Goal: Information Seeking & Learning: Compare options

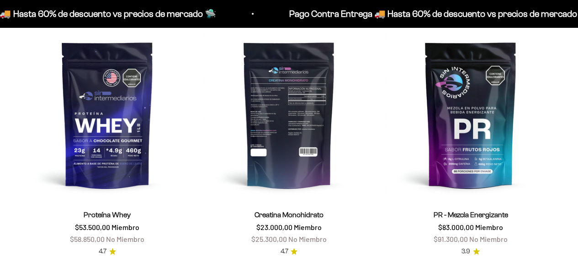
scroll to position [326, 0]
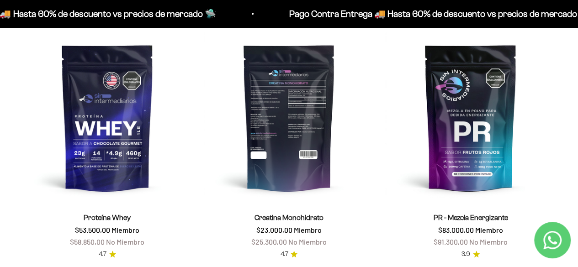
click at [299, 157] on img at bounding box center [289, 117] width 171 height 171
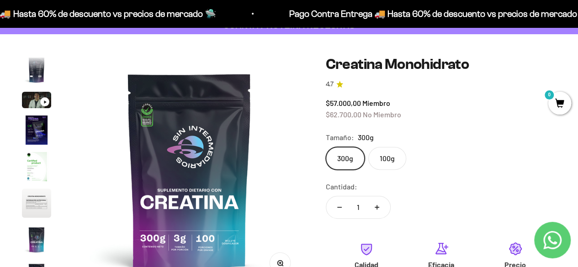
scroll to position [58, 0]
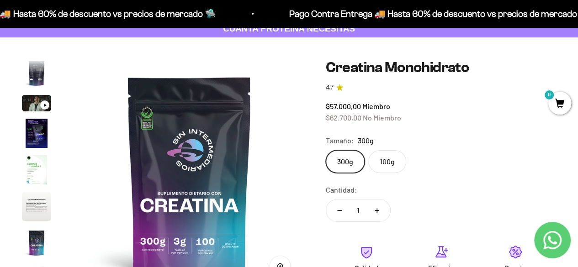
drag, startPoint x: 0, startPoint y: 0, endPoint x: 216, endPoint y: 46, distance: 220.6
click at [216, 46] on div "Zoom Ir al artículo 1 Ir al artículo 2 Ir al artículo 3 Ir al artículo 4 Ir al …" at bounding box center [289, 217] width 578 height 360
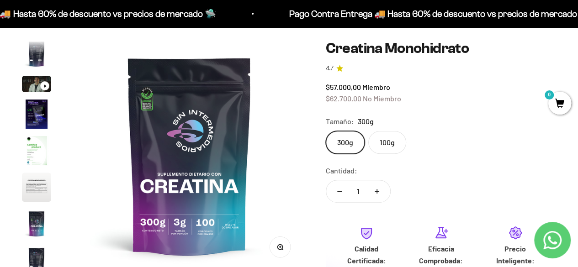
scroll to position [80, 0]
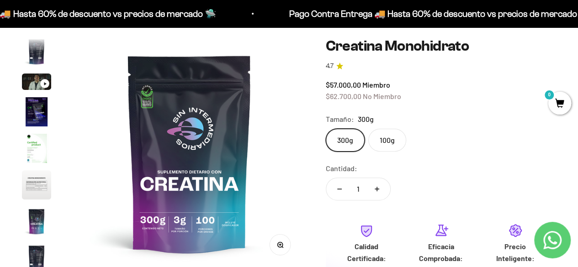
click at [393, 146] on label "100g" at bounding box center [387, 140] width 38 height 23
click at [326, 129] on input "100g" at bounding box center [325, 128] width 0 height 0
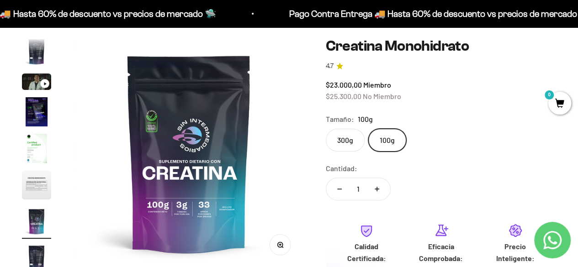
click at [347, 147] on label "300g" at bounding box center [345, 140] width 39 height 23
click at [326, 129] on input "300g" at bounding box center [325, 128] width 0 height 0
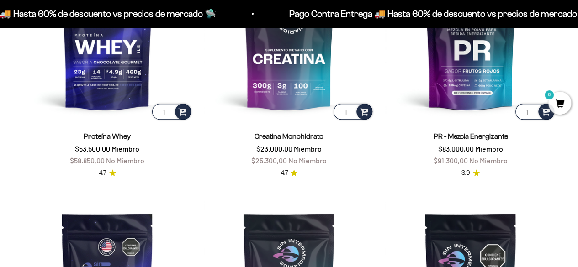
scroll to position [355, 0]
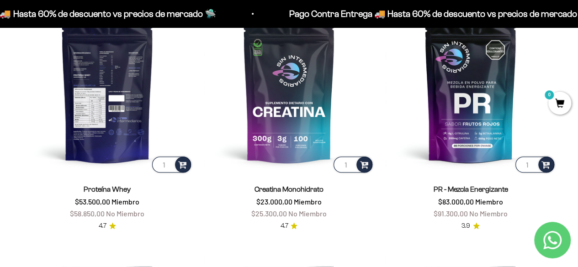
click at [105, 133] on img at bounding box center [107, 89] width 171 height 171
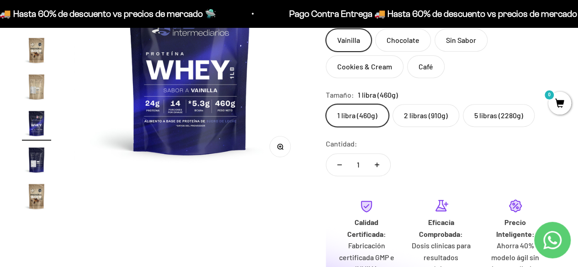
scroll to position [146, 0]
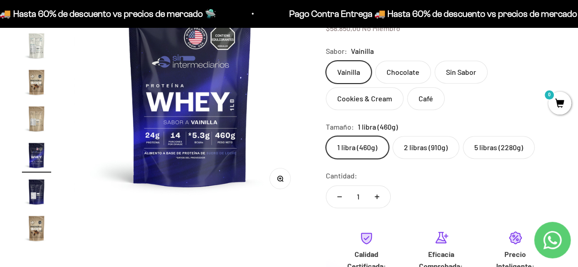
click at [484, 145] on label "5 libras (2280g)" at bounding box center [499, 147] width 72 height 23
click at [326, 136] on input "5 libras (2280g)" at bounding box center [325, 136] width 0 height 0
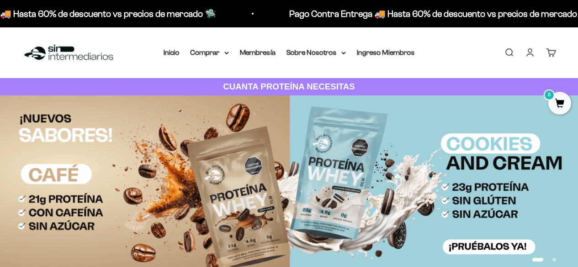
scroll to position [397, 0]
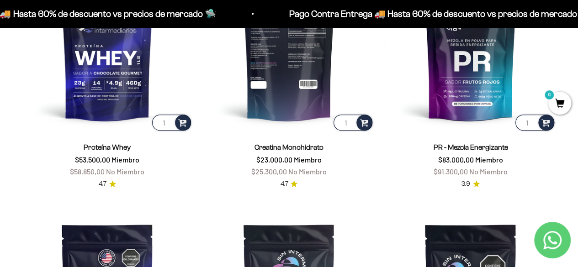
click at [280, 96] on img at bounding box center [289, 47] width 171 height 171
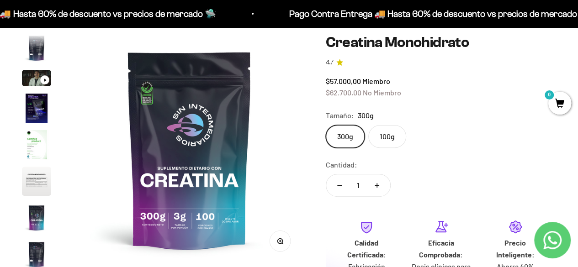
scroll to position [103, 0]
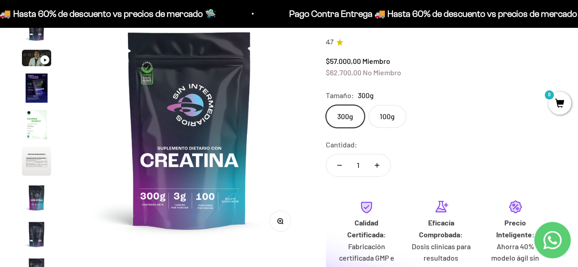
click at [375, 162] on button "Aumentar cantidad" at bounding box center [377, 165] width 27 height 22
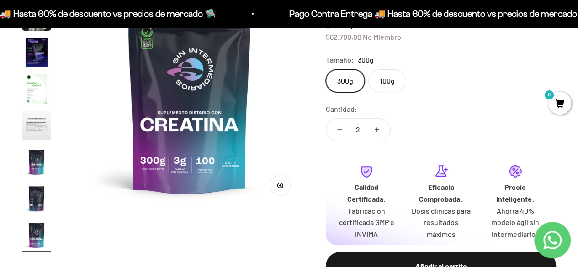
scroll to position [94, 0]
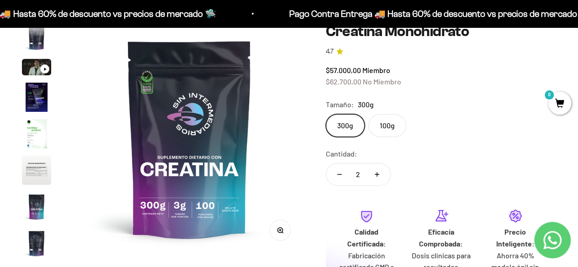
click at [338, 173] on button "Reducir cantidad" at bounding box center [339, 175] width 27 height 22
type input "1"
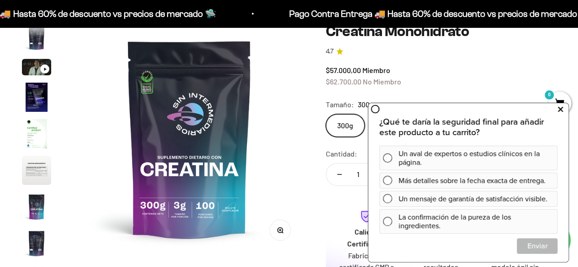
click at [560, 109] on icon at bounding box center [560, 109] width 5 height 12
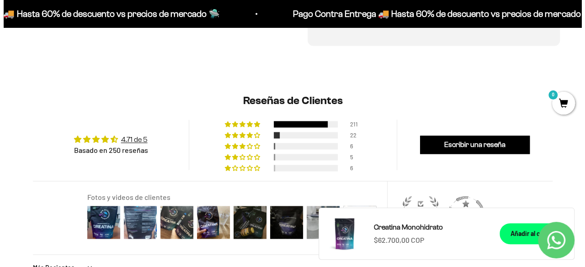
scroll to position [640, 0]
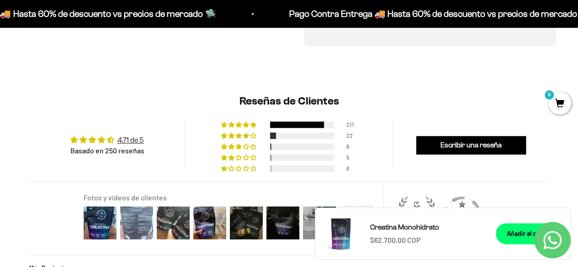
click at [133, 227] on img at bounding box center [136, 223] width 37 height 37
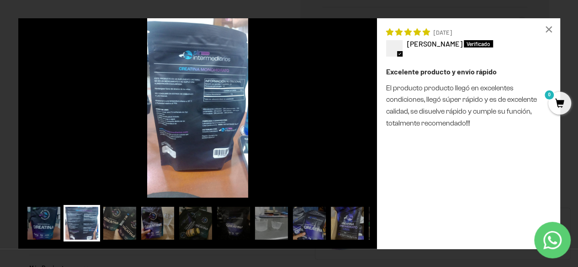
scroll to position [0, 1888]
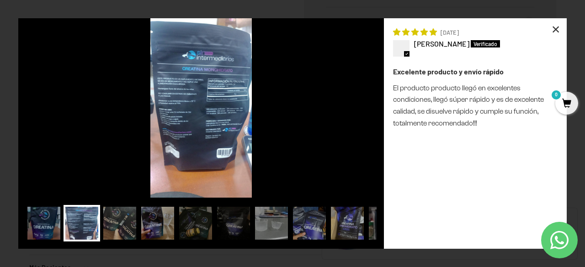
click at [551, 36] on div "×" at bounding box center [556, 29] width 22 height 22
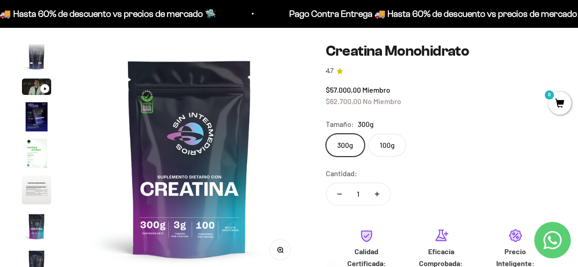
scroll to position [0, 0]
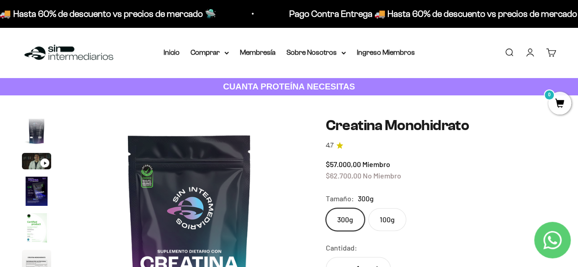
click at [256, 86] on strong "CUANTA PROTEÍNA NECESITAS" at bounding box center [289, 87] width 132 height 10
click at [202, 56] on summary "Comprar" at bounding box center [210, 53] width 38 height 12
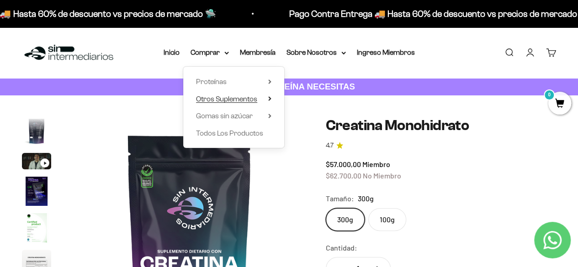
click at [246, 103] on span "Otros Suplementos" at bounding box center [226, 99] width 61 height 12
click at [249, 115] on span "Gomas sin azúcar" at bounding box center [224, 116] width 57 height 8
click at [241, 131] on span "Todos Los Productos" at bounding box center [229, 133] width 67 height 8
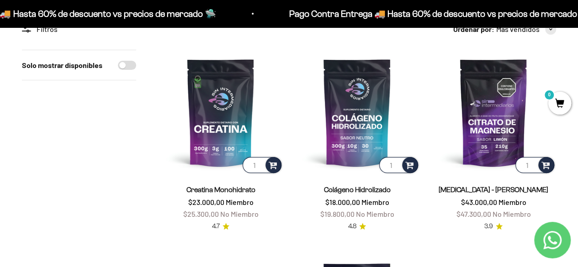
scroll to position [93, 0]
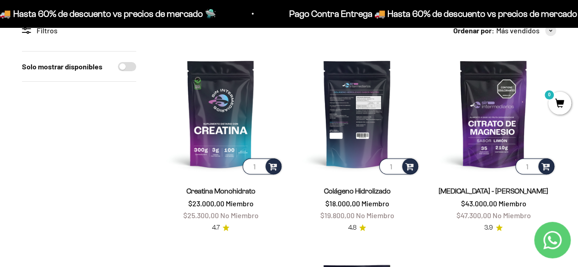
click at [352, 131] on img at bounding box center [356, 113] width 125 height 125
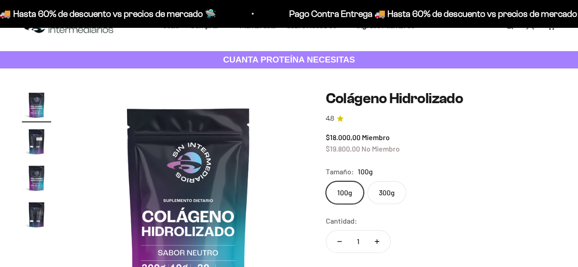
scroll to position [34, 0]
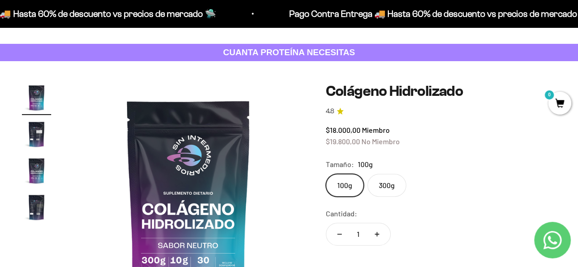
click at [386, 192] on label "300g" at bounding box center [386, 185] width 39 height 23
click at [326, 174] on input "300g" at bounding box center [325, 174] width 0 height 0
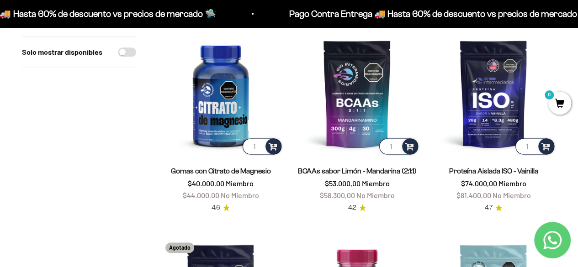
scroll to position [522, 0]
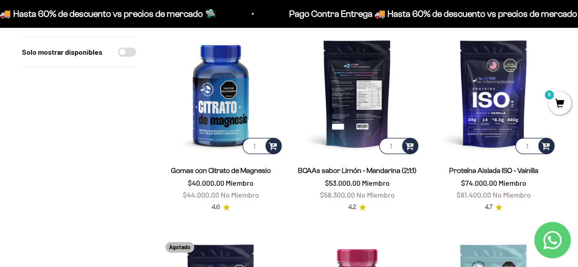
click at [363, 104] on img at bounding box center [356, 93] width 125 height 125
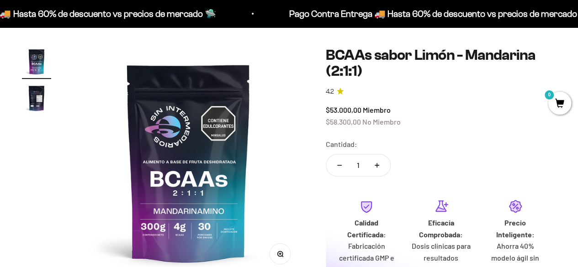
scroll to position [71, 0]
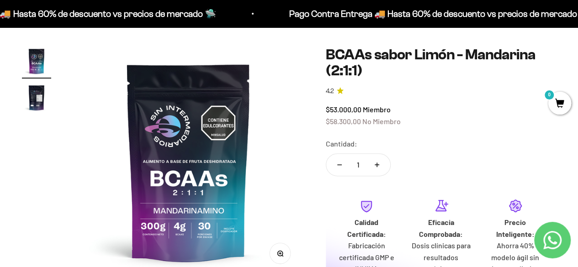
click at [29, 101] on img "Ir al artículo 2" at bounding box center [36, 97] width 29 height 29
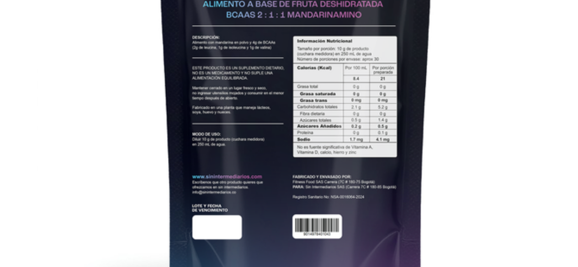
scroll to position [70, 0]
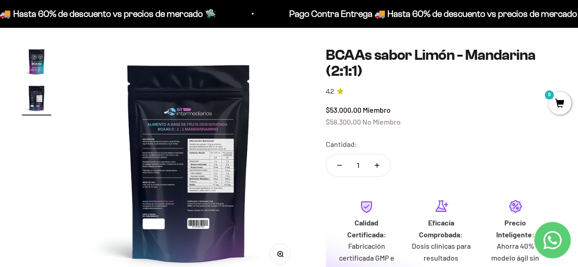
click at [227, 150] on img at bounding box center [189, 162] width 231 height 231
click at [37, 59] on img "Ir al artículo 1" at bounding box center [36, 61] width 29 height 29
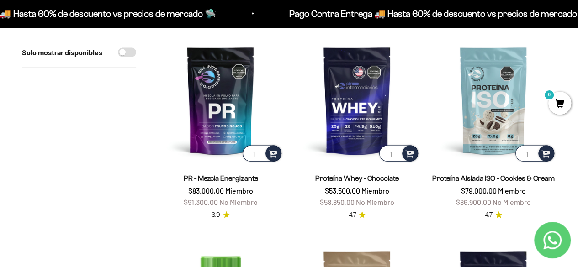
scroll to position [935, 0]
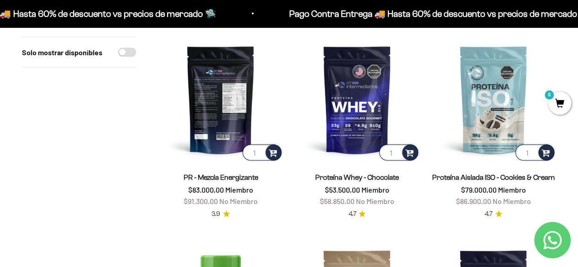
click at [220, 134] on img at bounding box center [220, 99] width 125 height 125
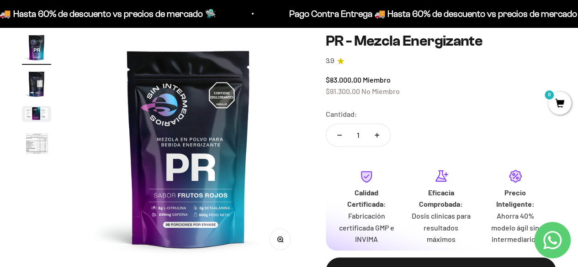
scroll to position [84, 0]
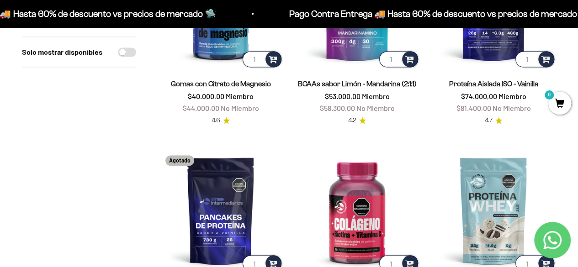
scroll to position [608, 0]
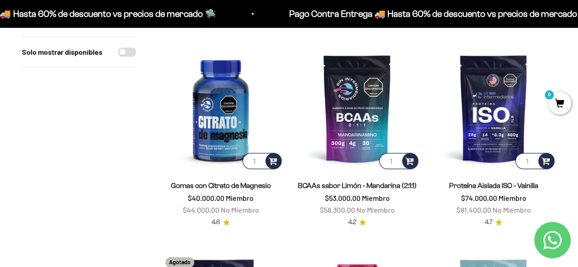
scroll to position [506, 0]
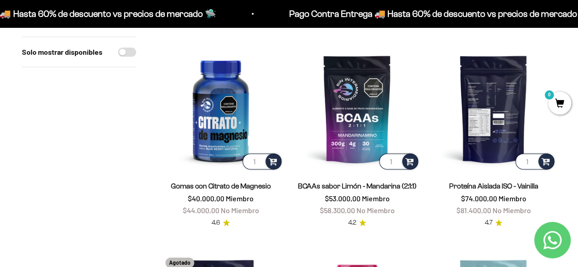
click at [475, 77] on img at bounding box center [493, 108] width 125 height 125
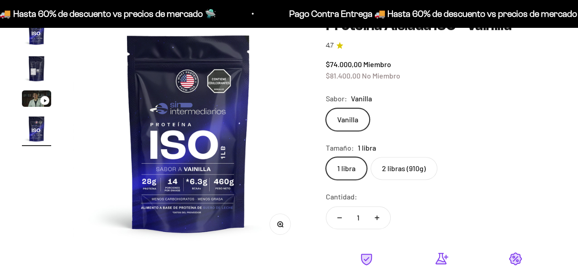
scroll to position [100, 0]
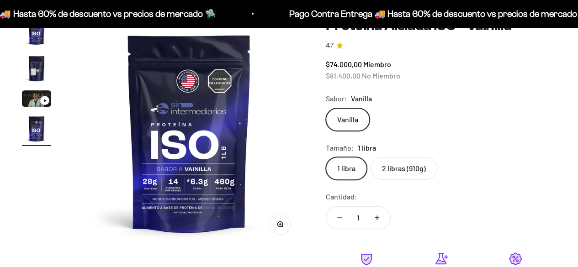
click at [384, 165] on label "2 libras (910g)" at bounding box center [404, 168] width 67 height 23
click at [326, 157] on input "2 libras (910g)" at bounding box center [325, 157] width 0 height 0
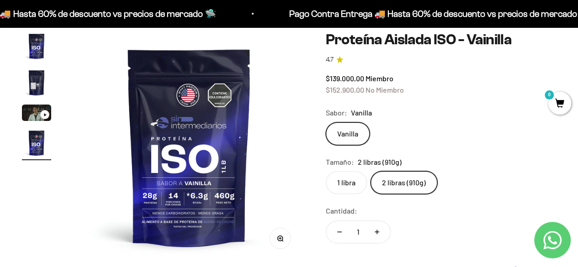
scroll to position [85, 0]
